Goal: Navigation & Orientation: Find specific page/section

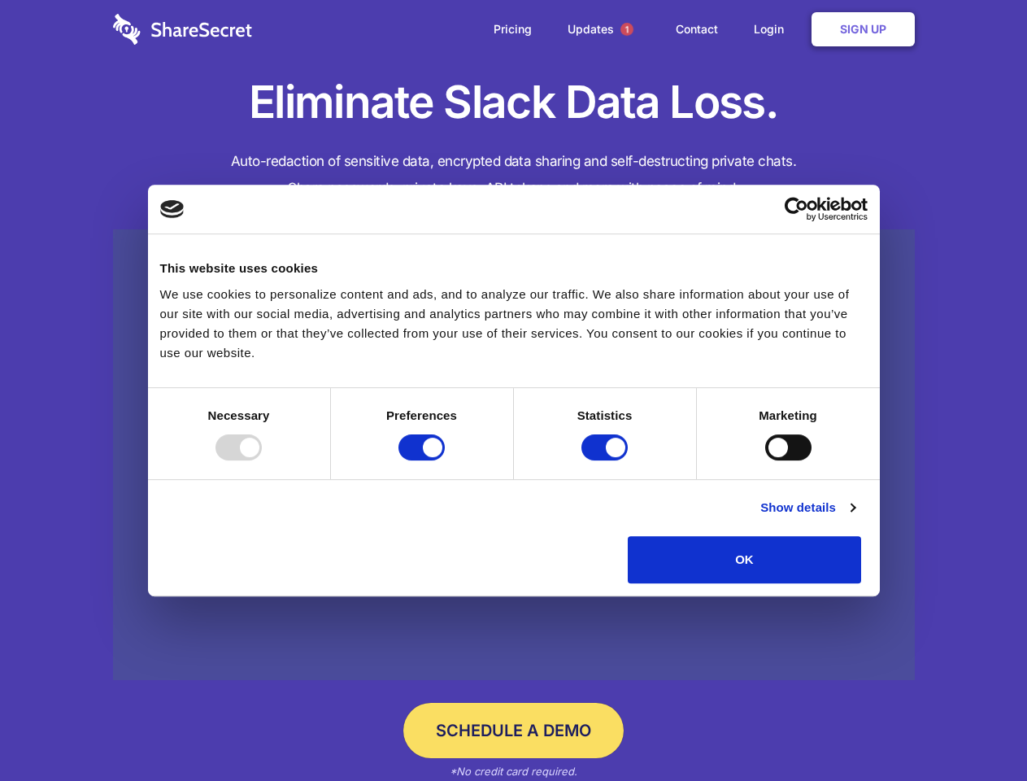
click at [262, 460] on div at bounding box center [239, 447] width 46 height 26
click at [445, 460] on input "Preferences" at bounding box center [422, 447] width 46 height 26
checkbox input "false"
click at [607, 460] on input "Statistics" at bounding box center [605, 447] width 46 height 26
checkbox input "false"
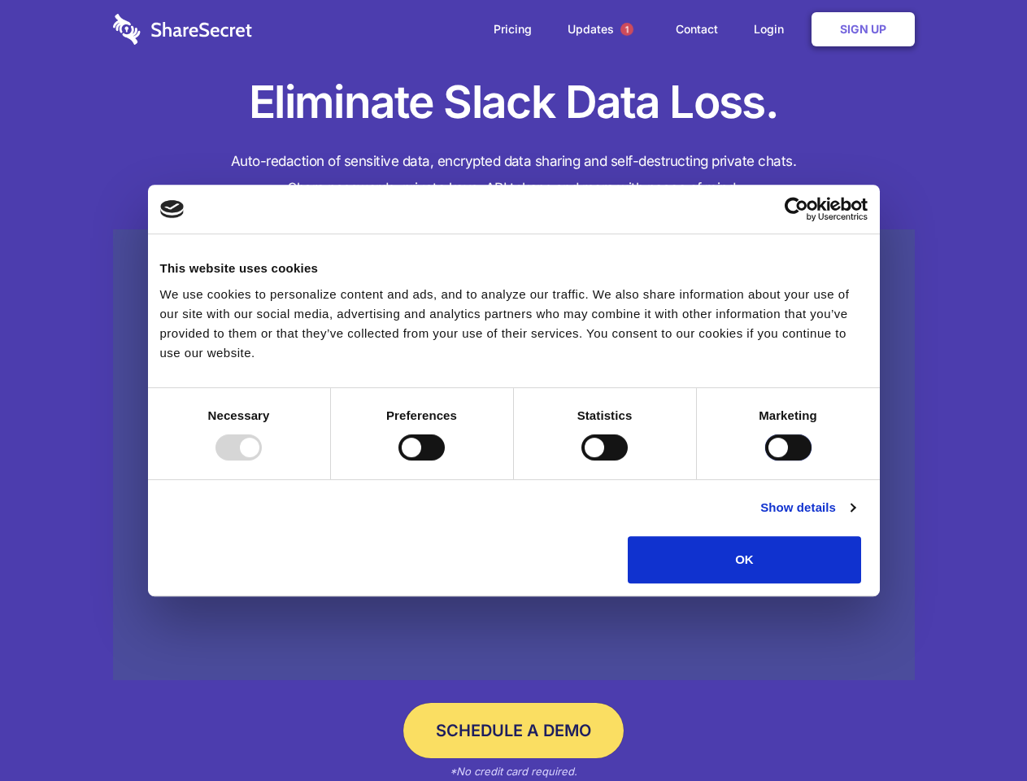
click at [765, 460] on input "Marketing" at bounding box center [788, 447] width 46 height 26
checkbox input "true"
click at [855, 517] on link "Show details" at bounding box center [808, 508] width 94 height 20
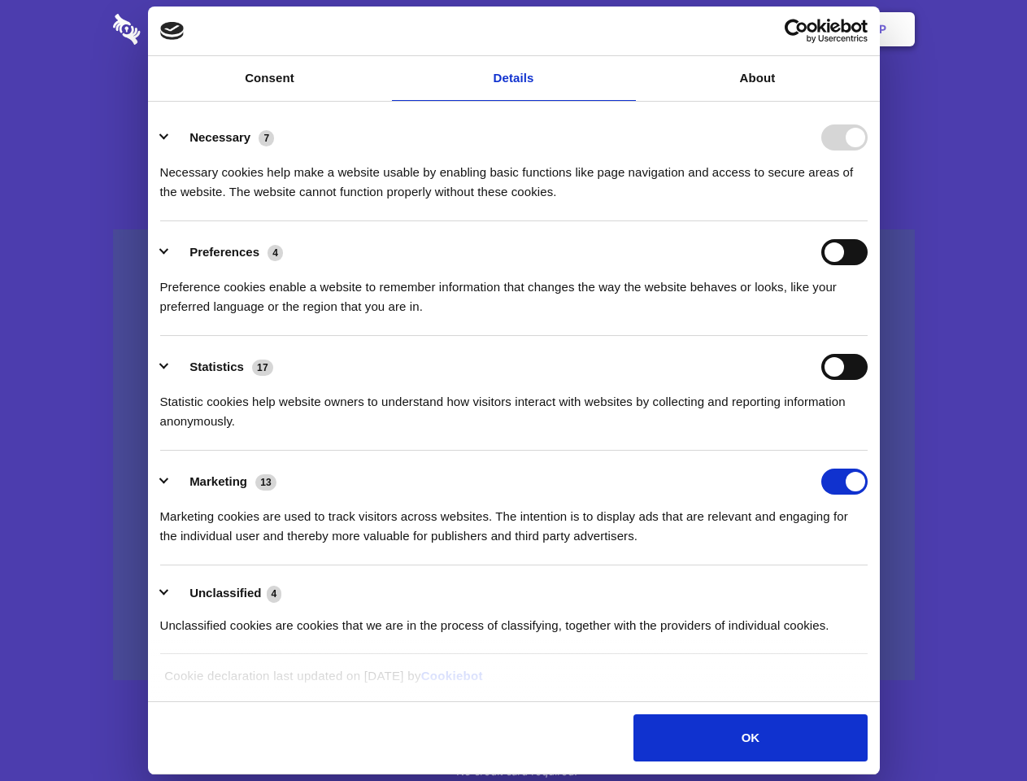
click at [868, 221] on li "Necessary 7 Necessary cookies help make a website usable by enabling basic func…" at bounding box center [514, 164] width 708 height 115
click at [626, 29] on span "1" at bounding box center [627, 29] width 13 height 13
